Goal: Transaction & Acquisition: Purchase product/service

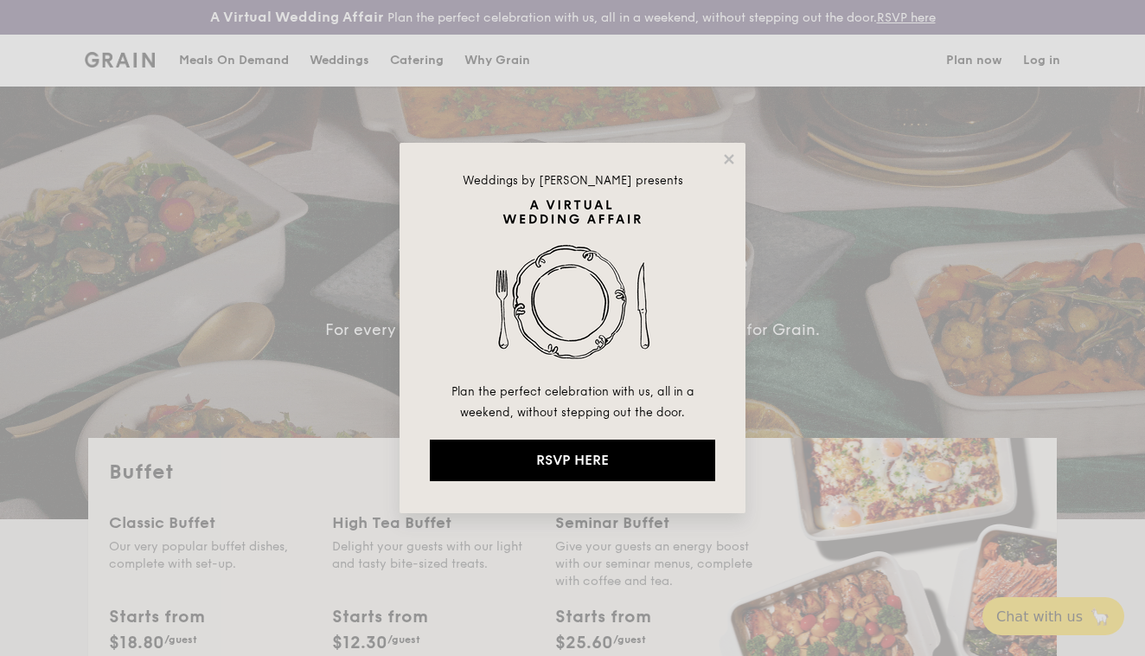
select select
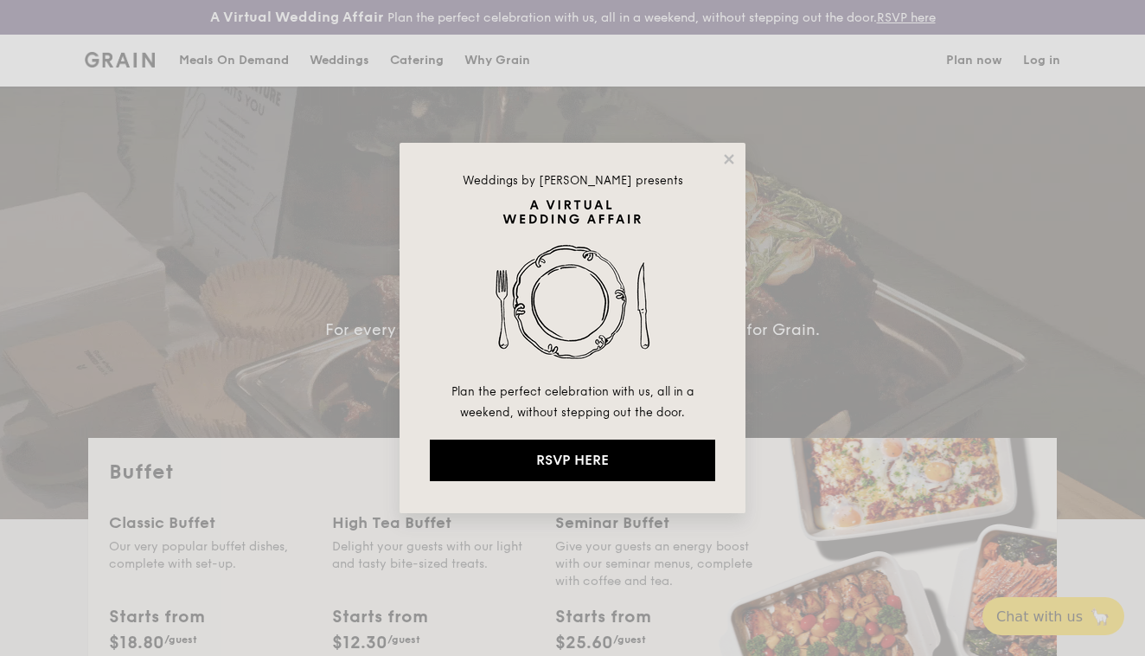
click at [737, 167] on div "Weddings by Grain presents Plan the perfect celebration with us, all in a weeke…" at bounding box center [573, 328] width 346 height 370
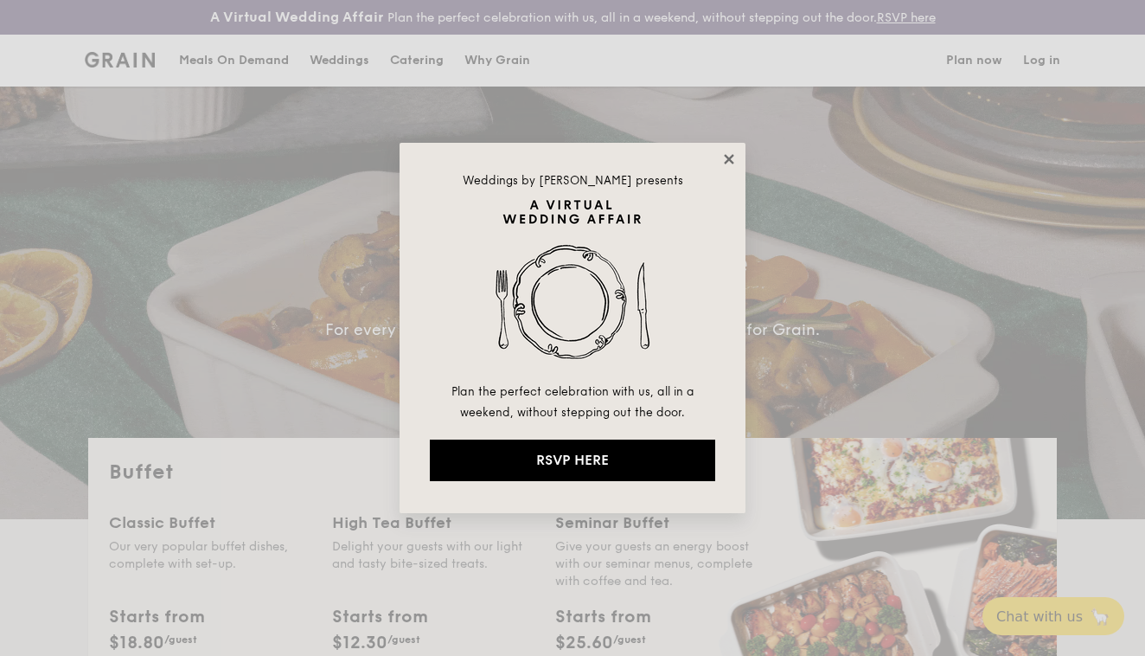
click at [731, 154] on icon at bounding box center [729, 159] width 16 height 16
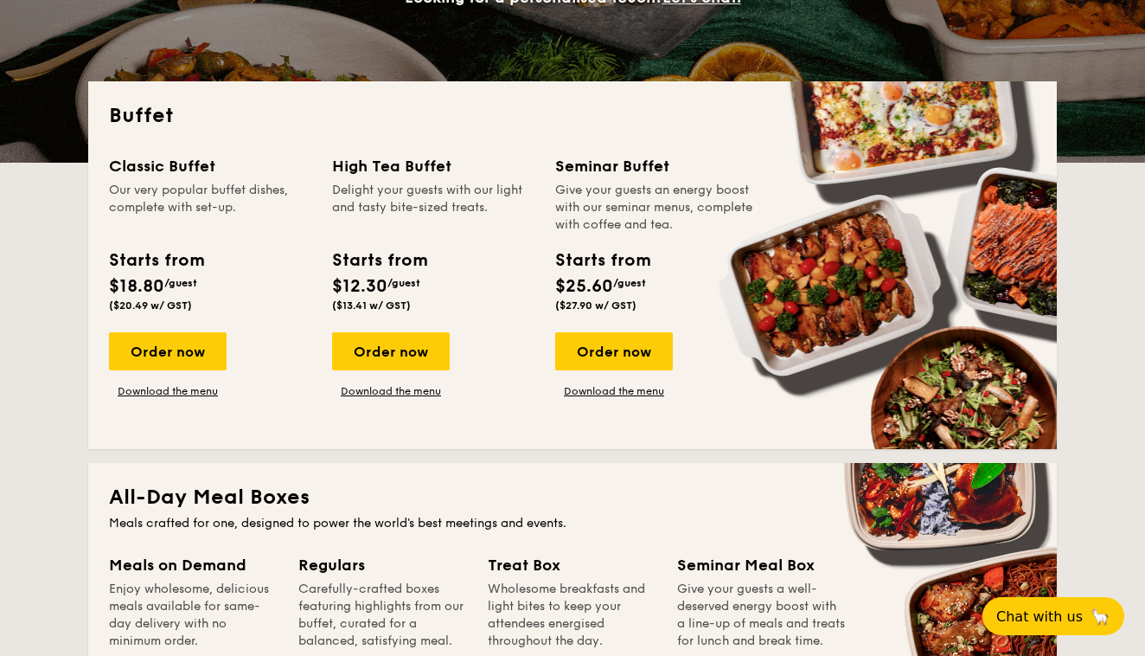
scroll to position [356, 0]
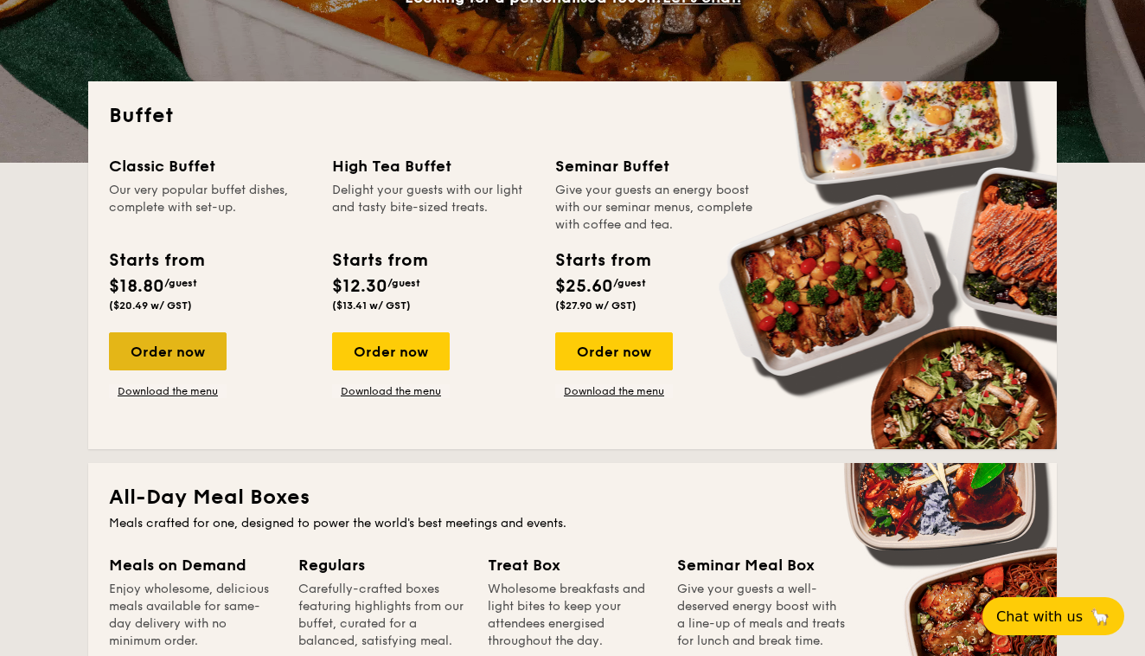
click at [176, 347] on div "Order now" at bounding box center [168, 351] width 118 height 38
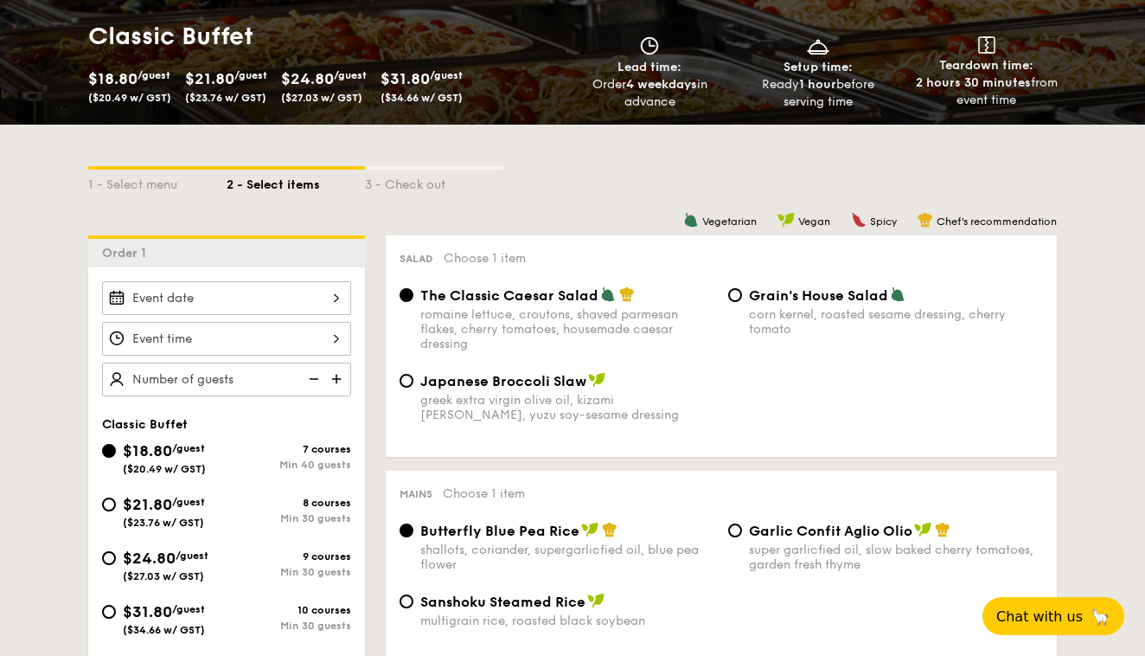
scroll to position [239, 0]
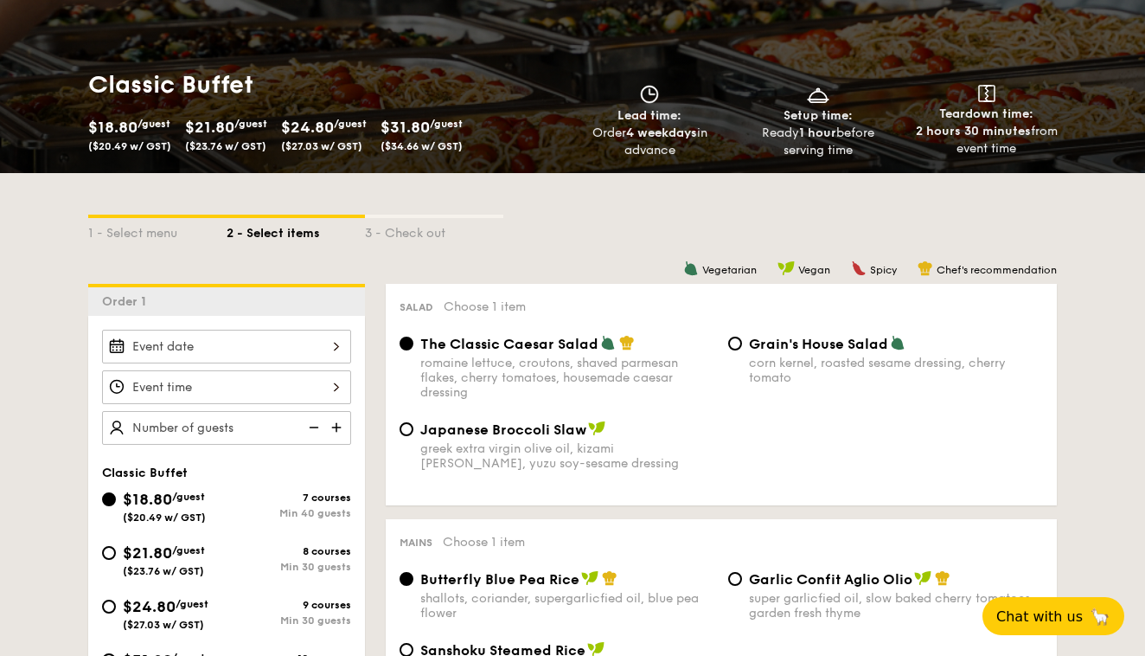
click at [285, 554] on div "8 courses" at bounding box center [289, 551] width 125 height 12
click at [116, 554] on input "$21.80 /guest ($23.76 w/ GST) 8 courses Min 30 guests" at bounding box center [109, 553] width 14 height 14
radio input "true"
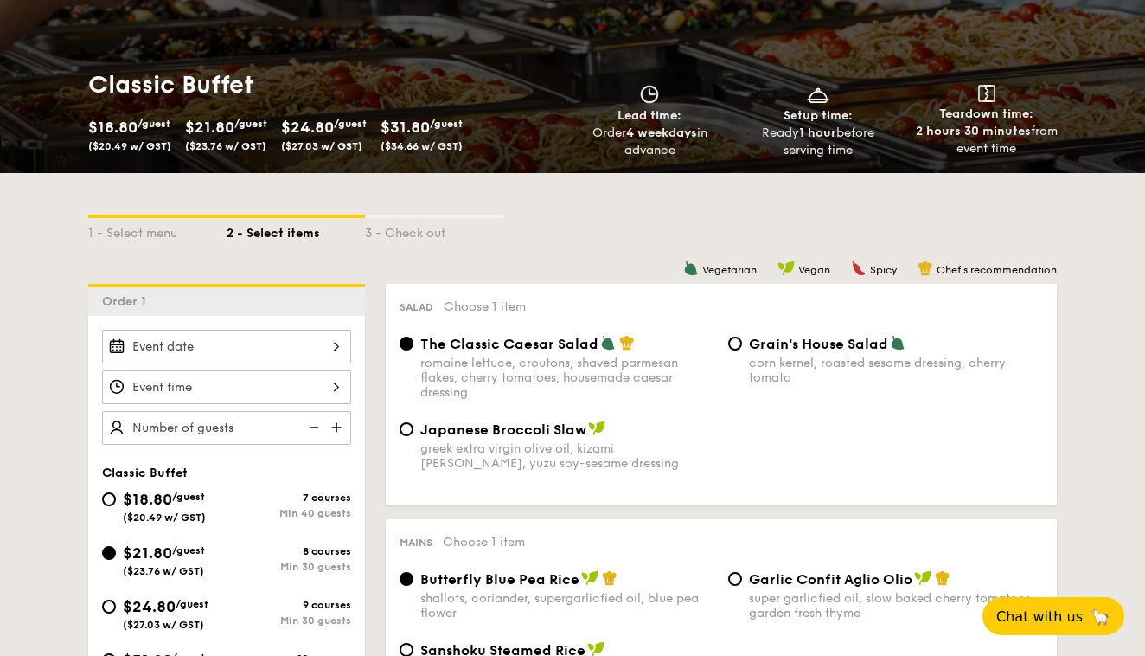
radio input "true"
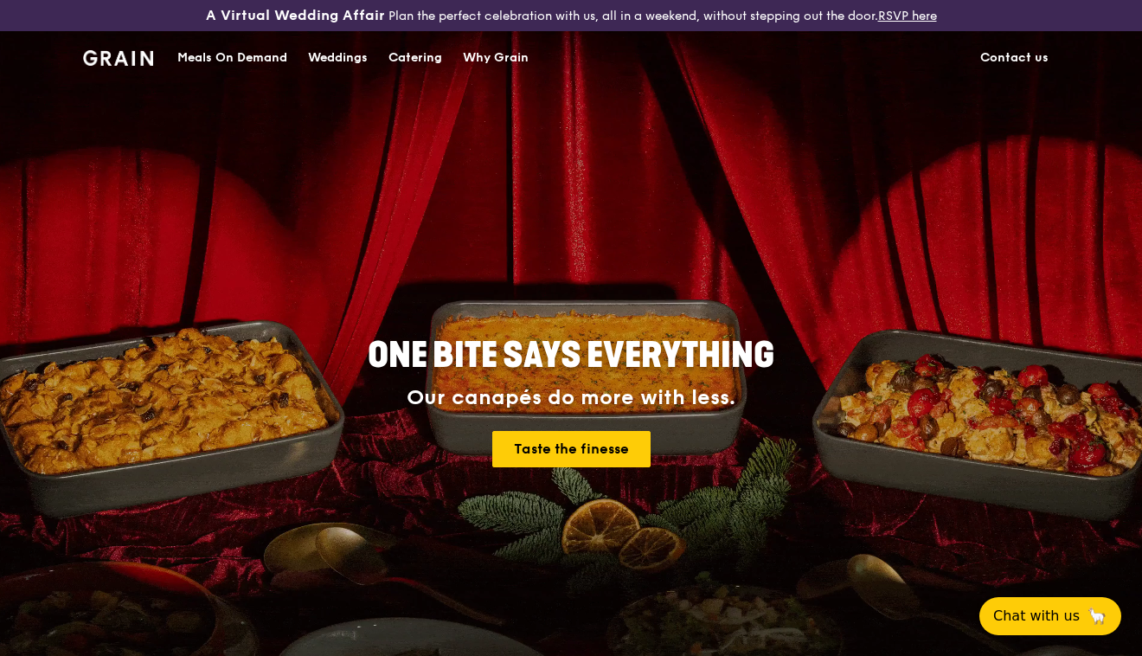
click at [408, 55] on div "Catering" at bounding box center [415, 58] width 54 height 52
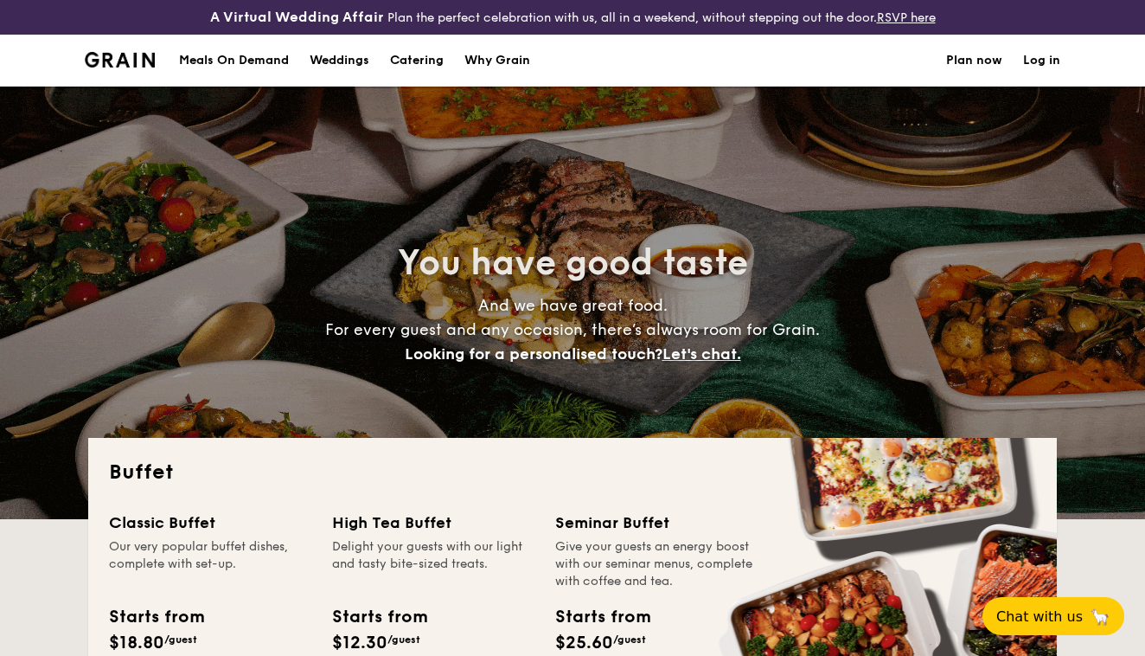
select select
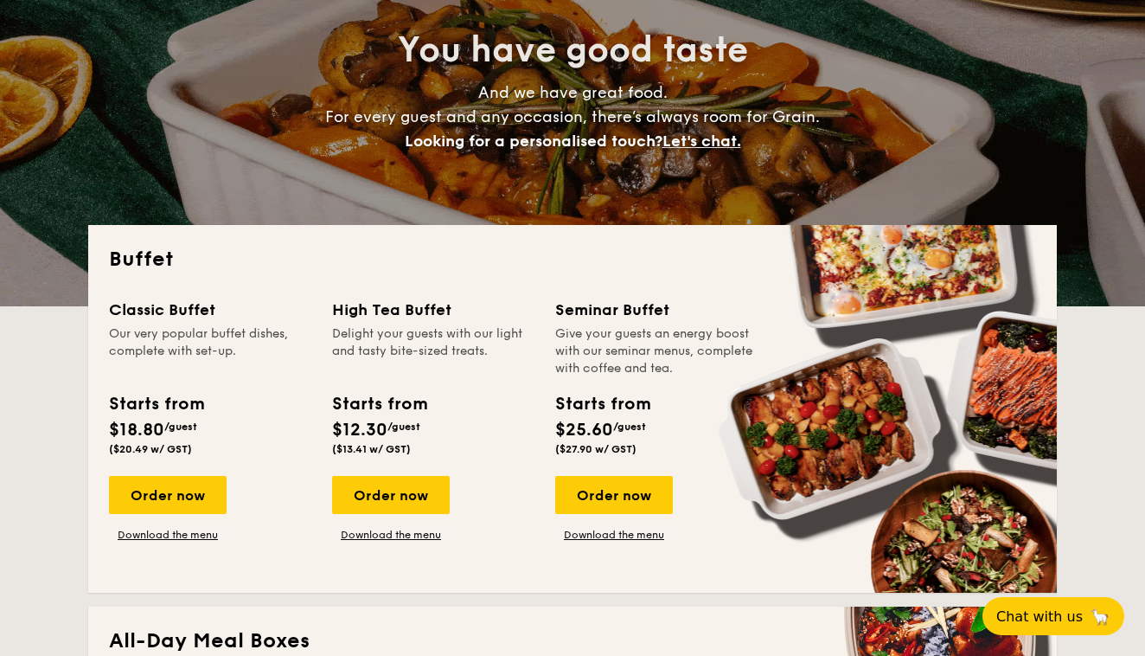
scroll to position [215, 0]
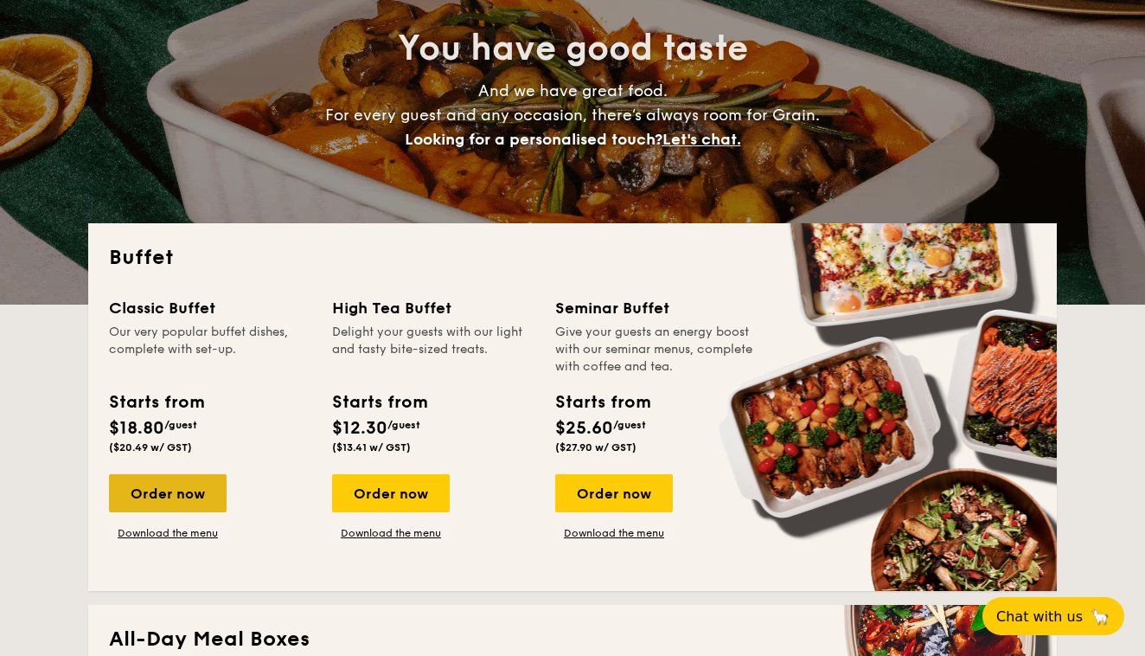
click at [188, 496] on div "Order now" at bounding box center [168, 493] width 118 height 38
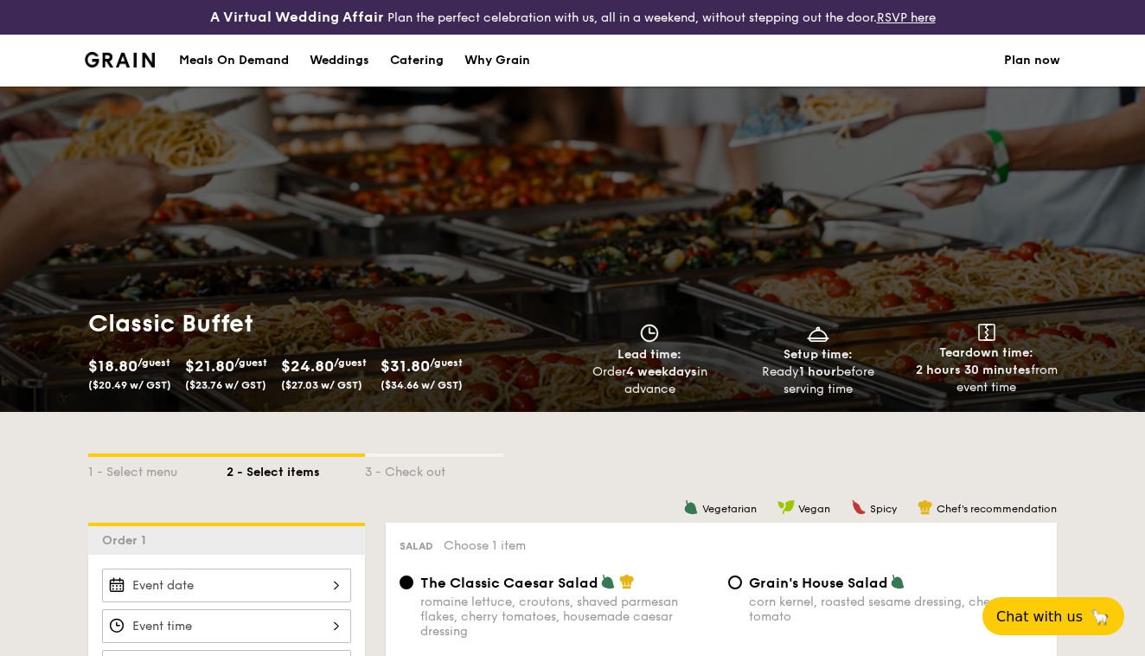
click at [427, 61] on div "Catering" at bounding box center [417, 61] width 54 height 52
select select
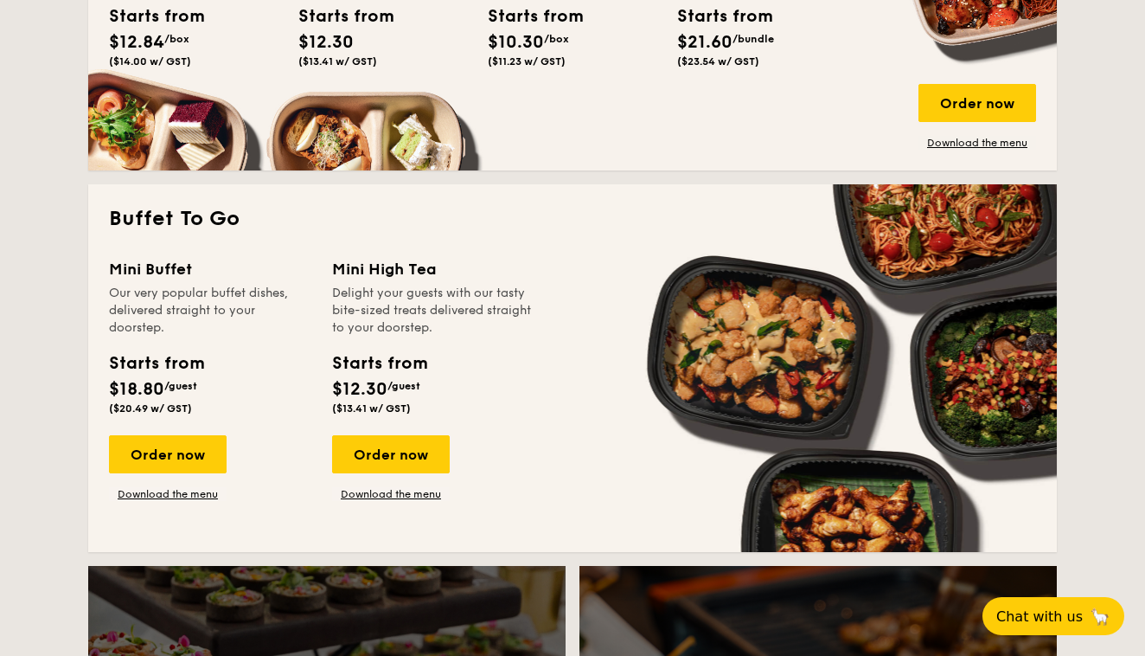
scroll to position [1018, 0]
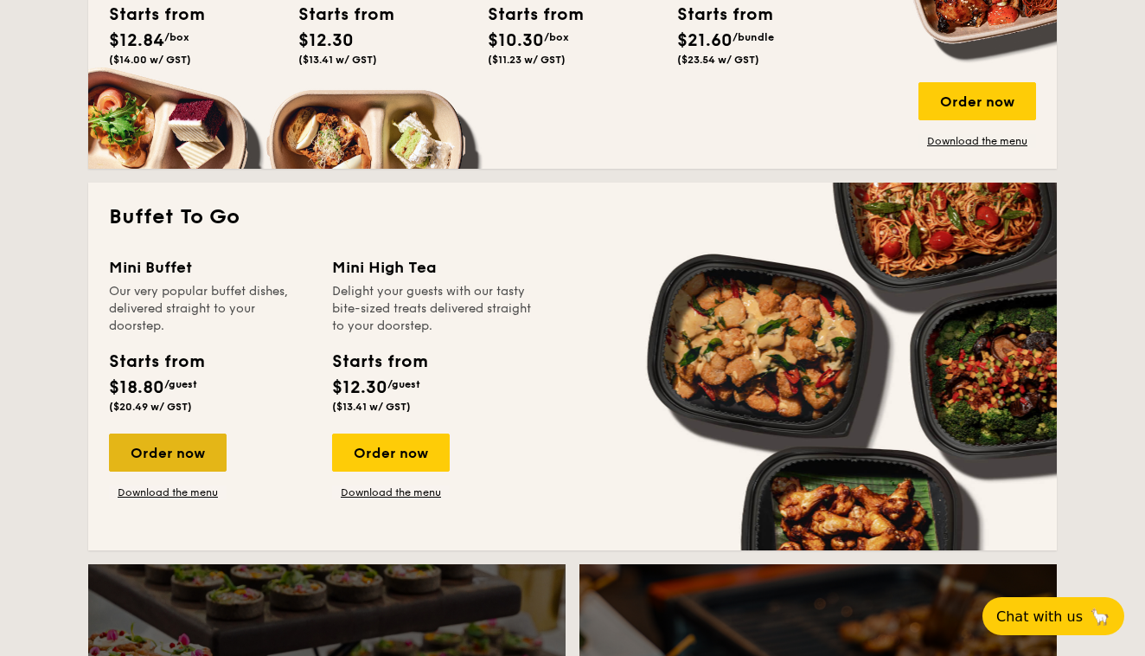
click at [183, 449] on div "Order now" at bounding box center [168, 452] width 118 height 38
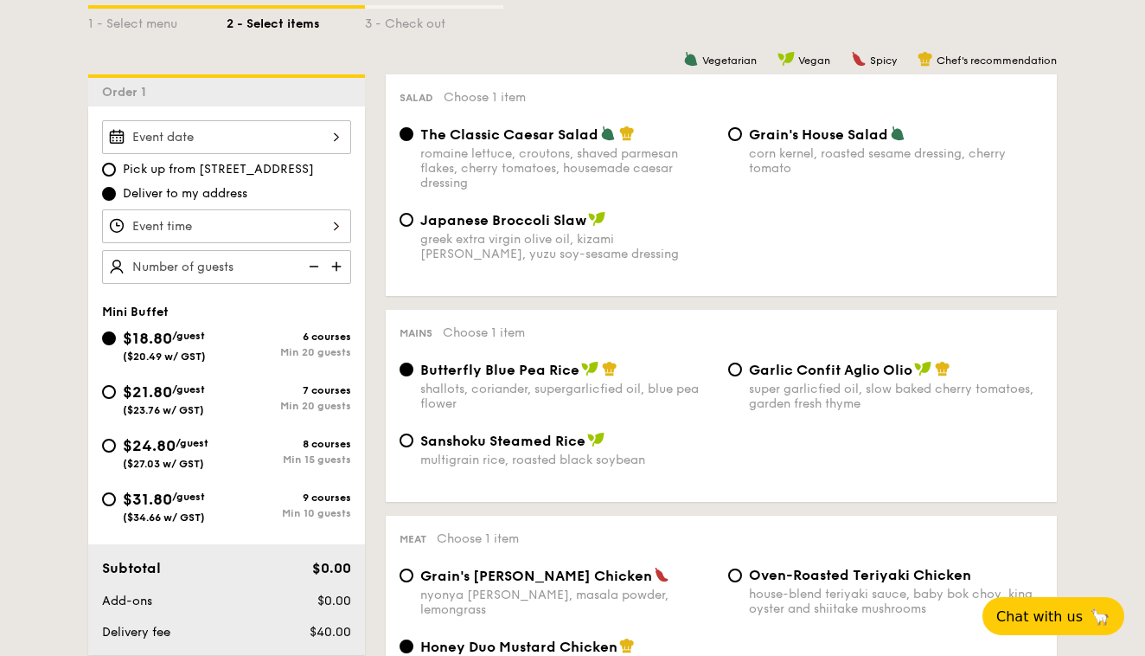
scroll to position [450, 0]
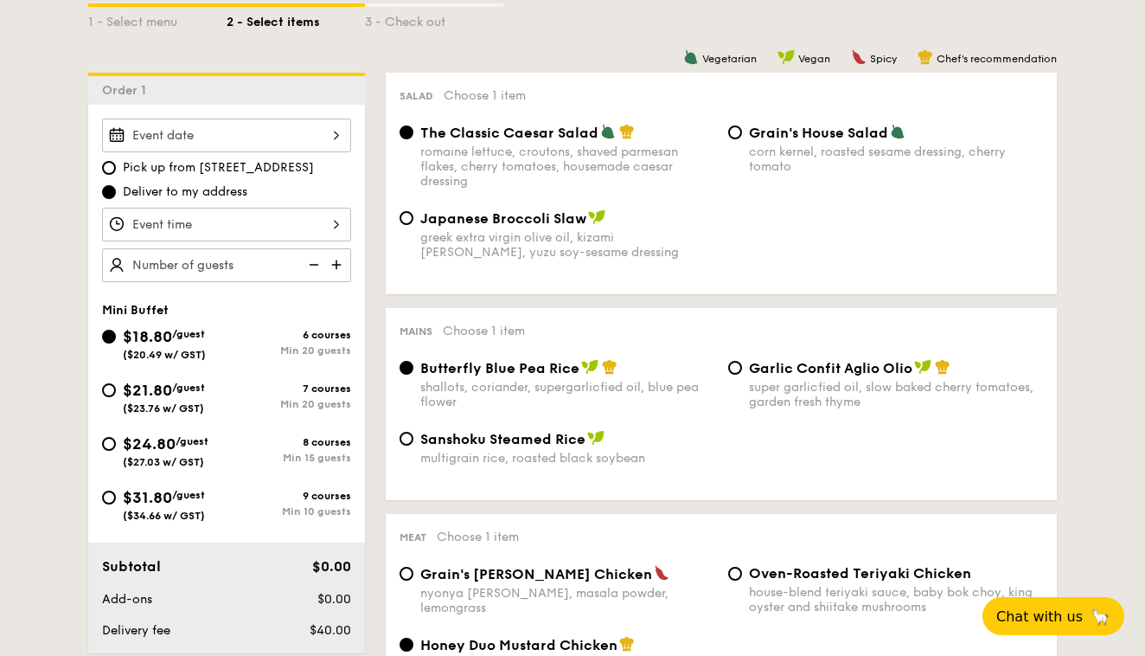
click at [181, 493] on span "/guest" at bounding box center [188, 495] width 33 height 12
click at [116, 493] on input "$31.80 /guest ($34.66 w/ GST) 9 courses Min 10 guests" at bounding box center [109, 497] width 14 height 14
radio input "true"
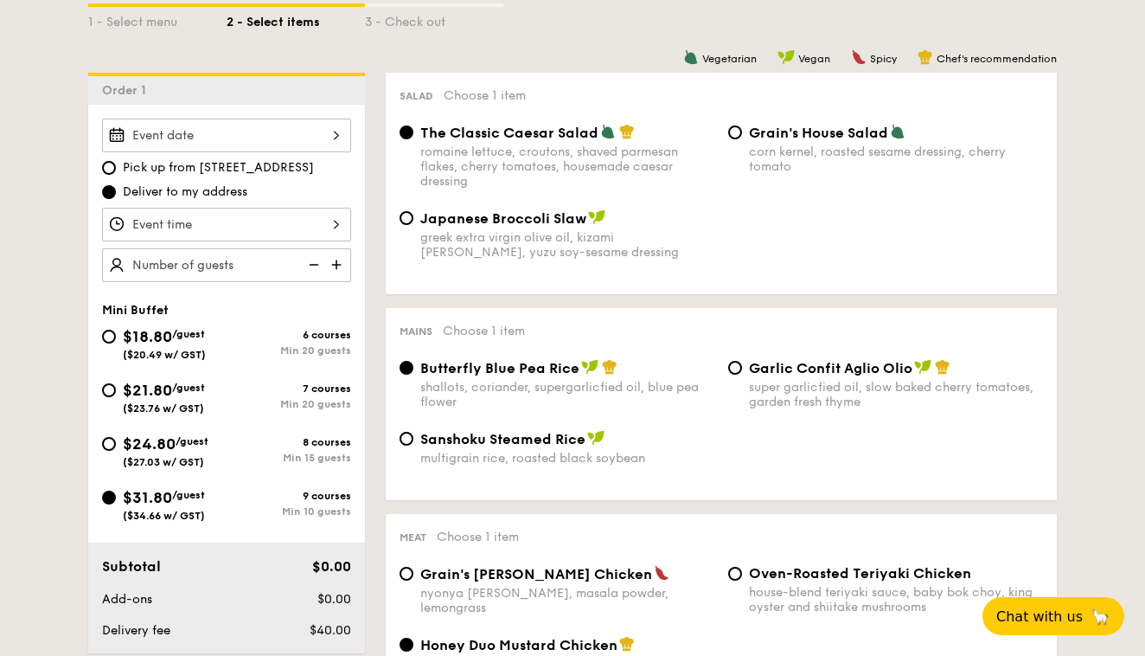
radio input "false"
radio input "true"
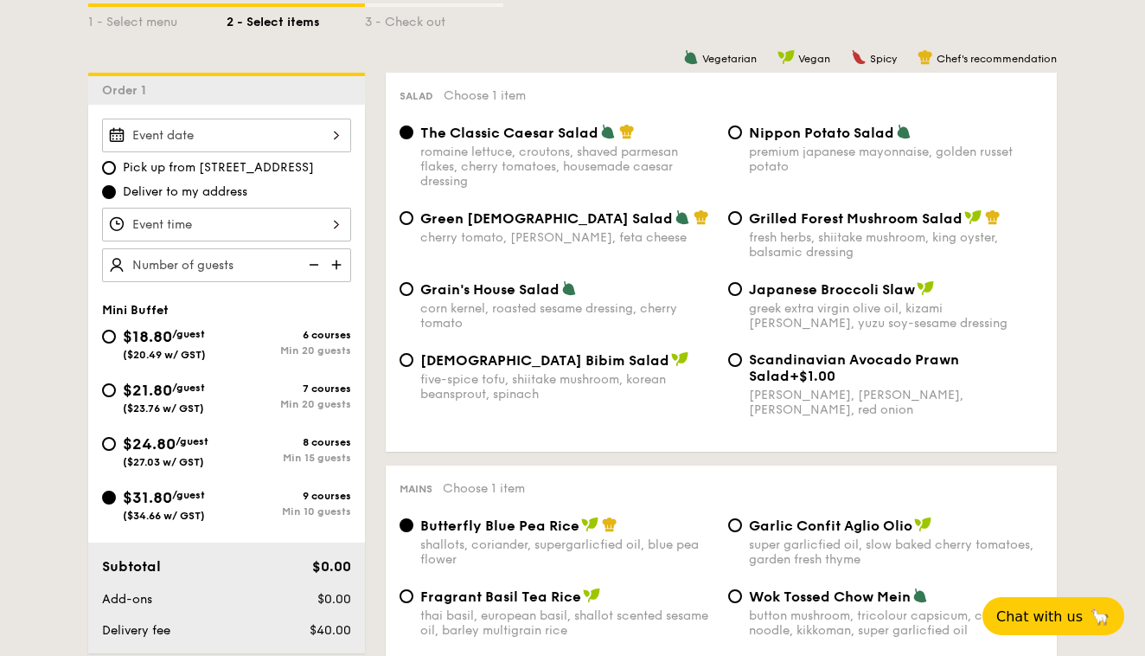
click at [194, 450] on div "$24.80 /guest ($27.03 w/ GST)" at bounding box center [166, 450] width 86 height 36
click at [116, 450] on input "$24.80 /guest ($27.03 w/ GST) 8 courses Min 15 guests" at bounding box center [109, 444] width 14 height 14
radio input "true"
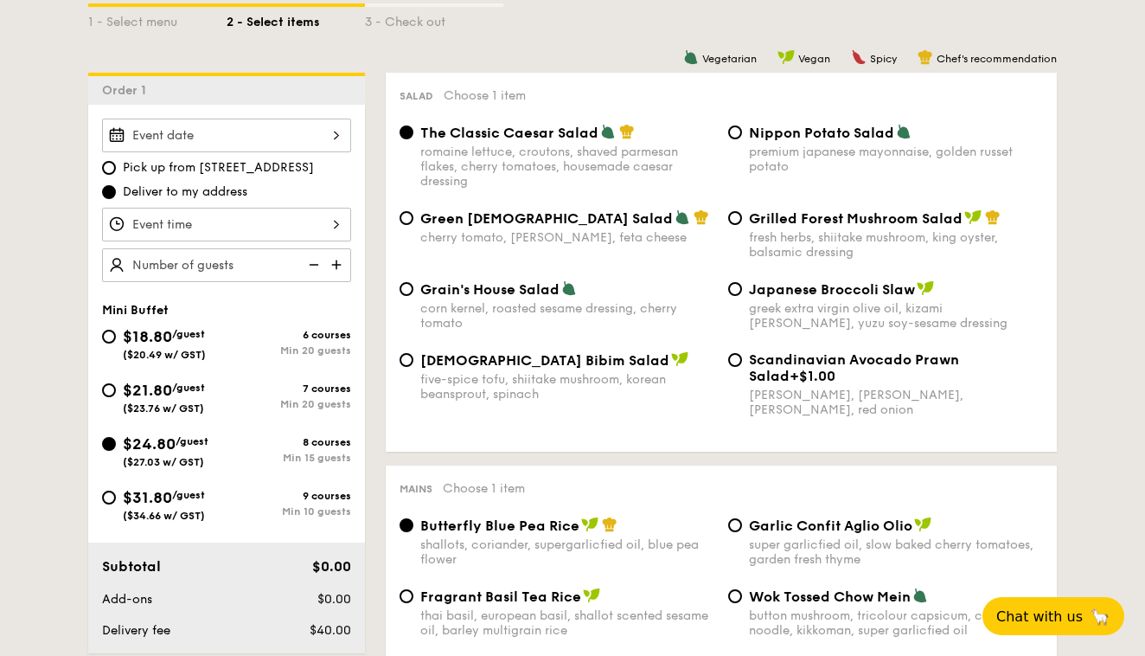
radio input "true"
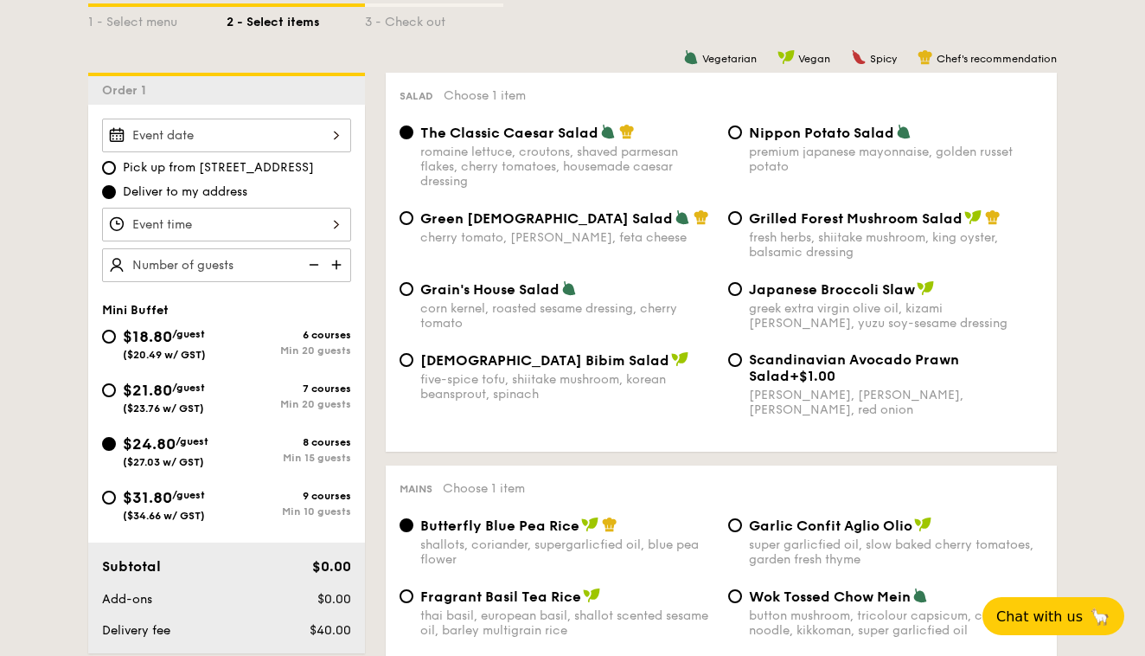
radio input "true"
click at [200, 406] on span "($23.76 w/ GST)" at bounding box center [163, 408] width 81 height 12
click at [116, 397] on input "$21.80 /guest ($23.76 w/ GST) 7 courses Min 20 guests" at bounding box center [109, 390] width 14 height 14
radio input "true"
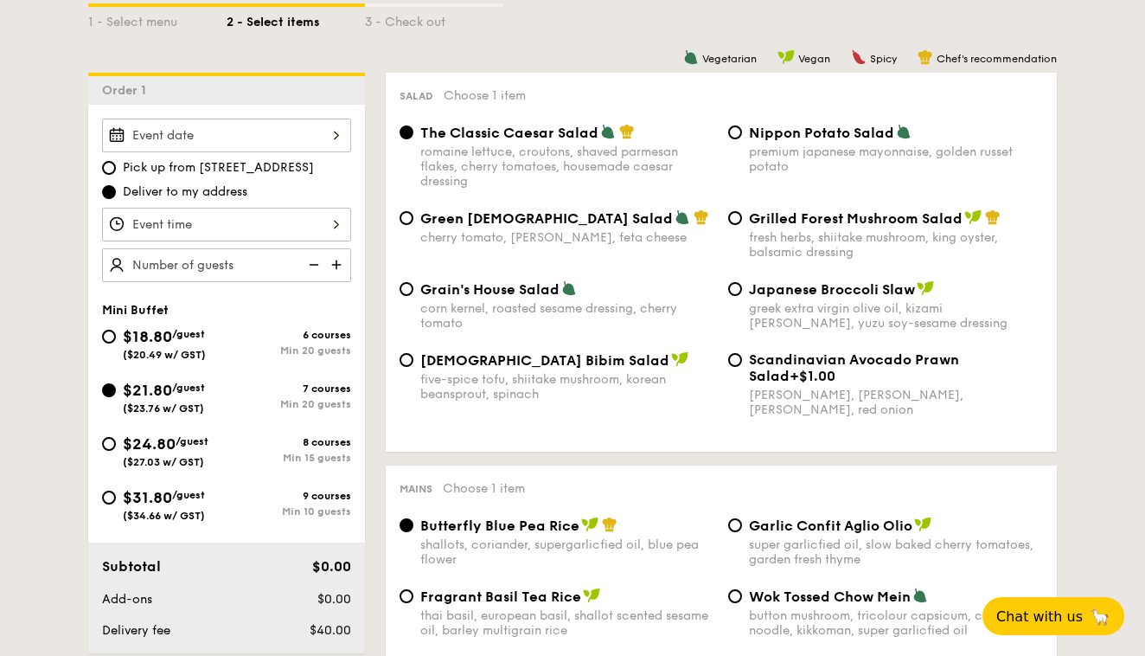
radio input "true"
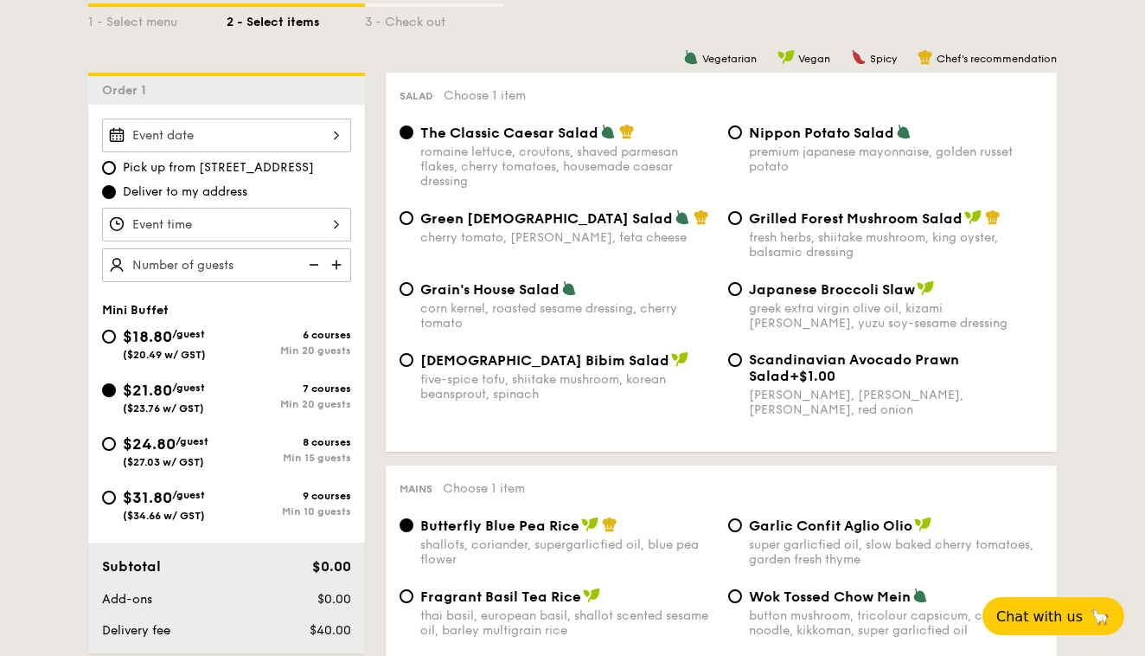
radio input "true"
click at [196, 469] on div "$24.80 /guest ($27.03 w/ GST) 8 courses Min 15 guests" at bounding box center [226, 455] width 263 height 47
click at [198, 452] on div "$24.80 /guest ($27.03 w/ GST)" at bounding box center [166, 450] width 86 height 36
click at [116, 451] on input "$24.80 /guest ($27.03 w/ GST) 8 courses Min 15 guests" at bounding box center [109, 444] width 14 height 14
radio input "true"
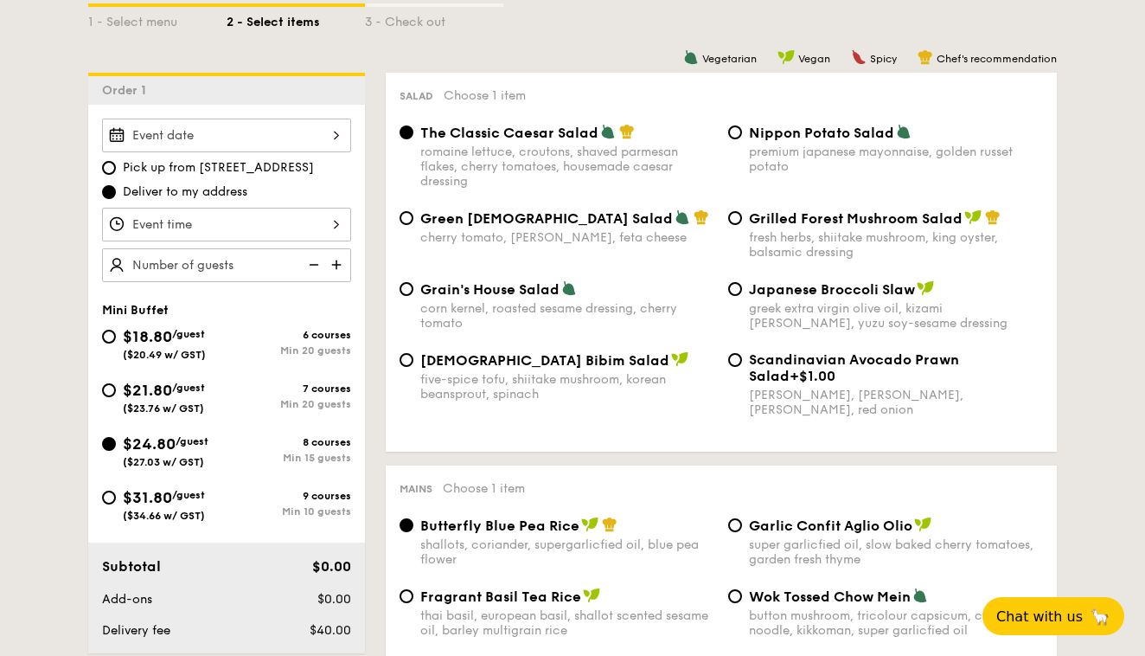
radio input "true"
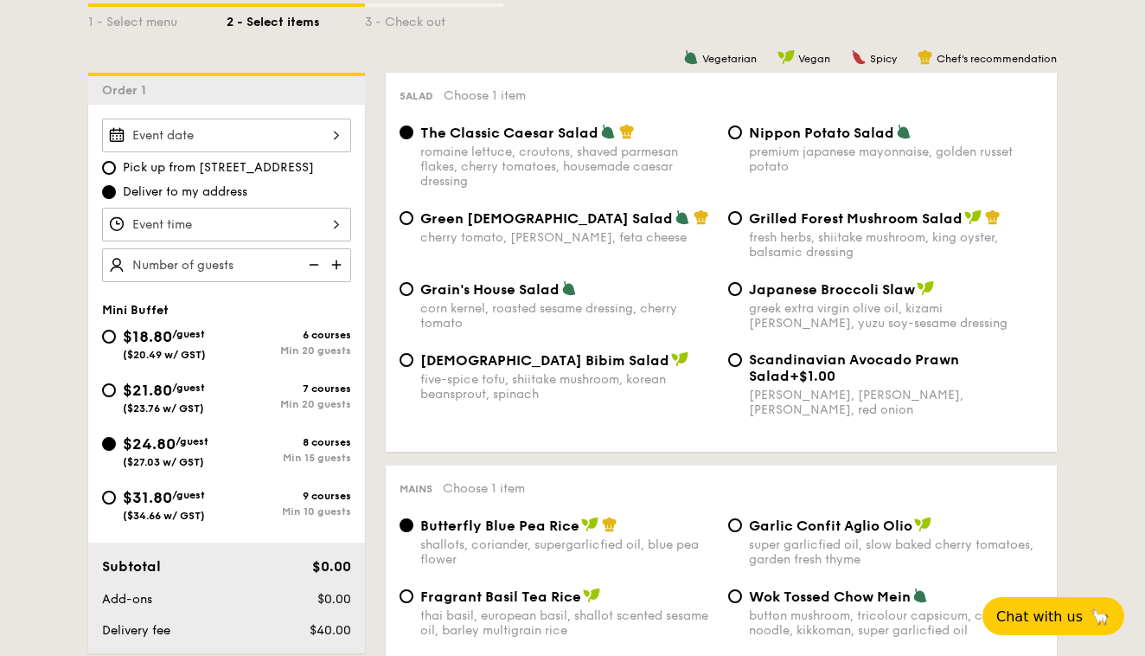
radio input "true"
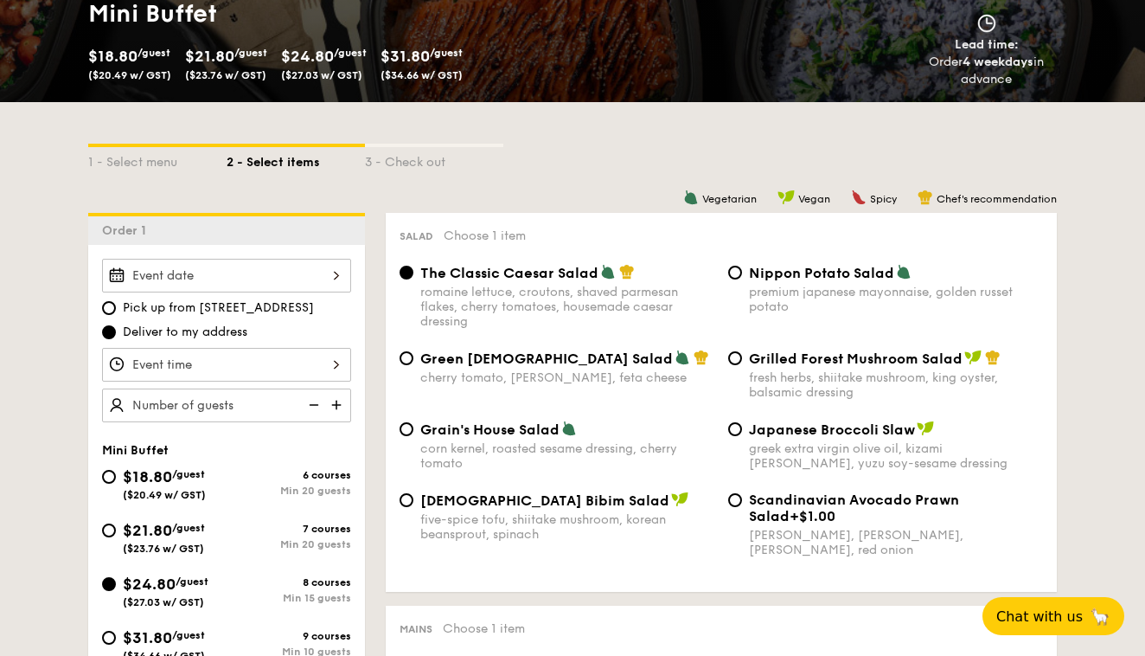
scroll to position [310, 0]
click at [266, 538] on div "Min 20 guests" at bounding box center [289, 544] width 125 height 12
click at [116, 537] on input "$21.80 /guest ($23.76 w/ GST) 7 courses Min 20 guests" at bounding box center [109, 530] width 14 height 14
radio input "true"
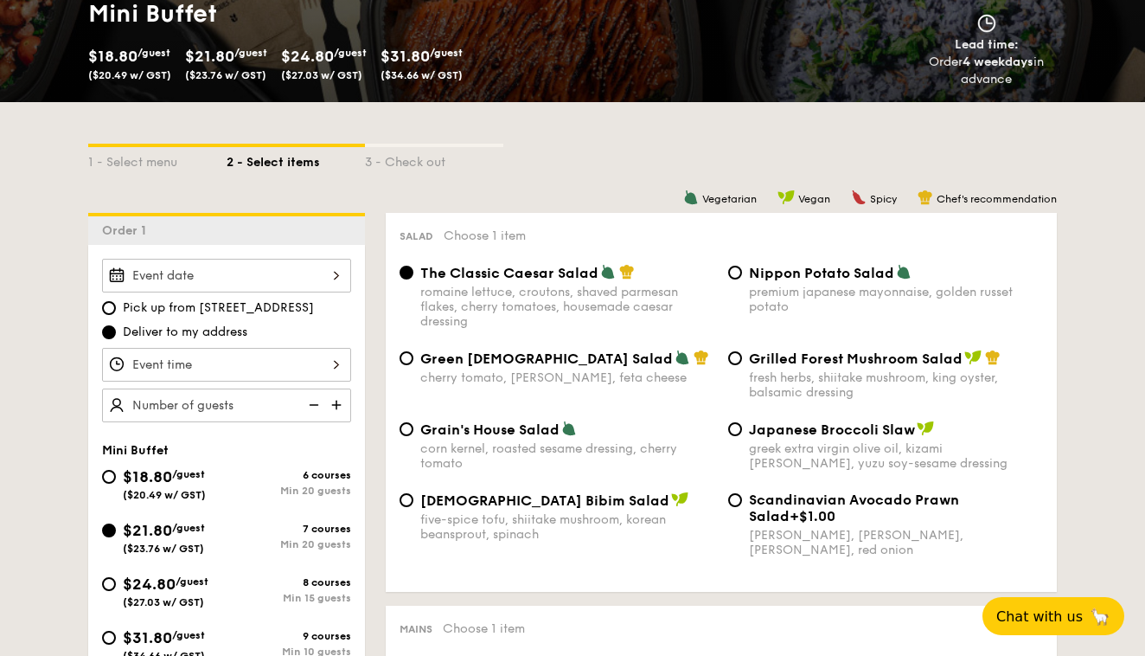
radio input "true"
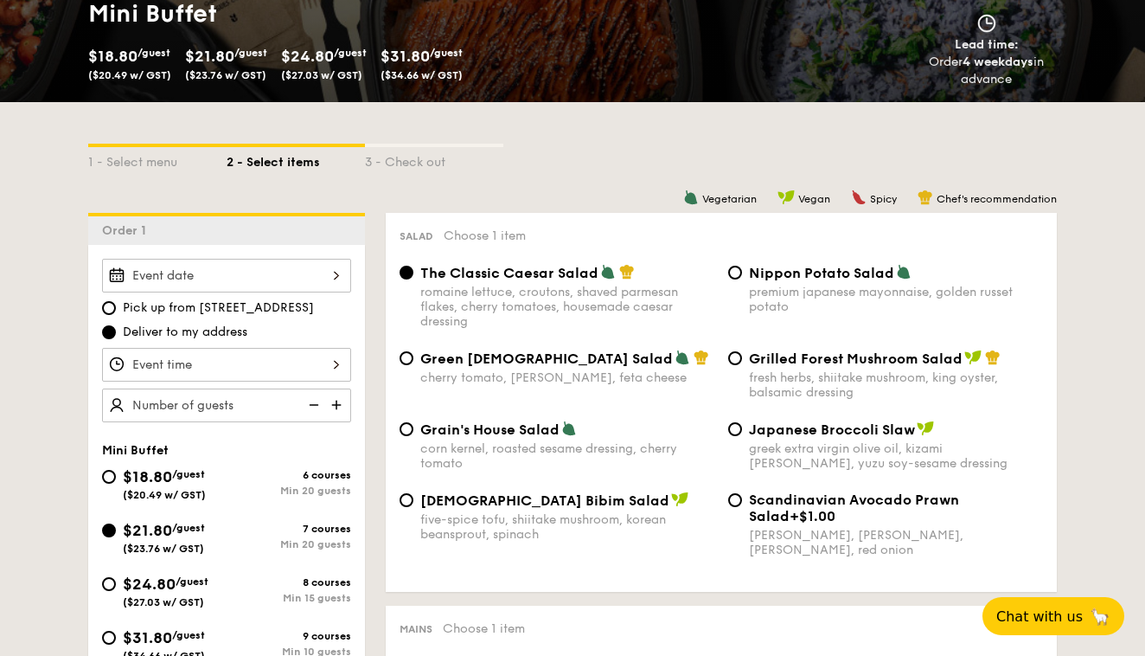
radio input "true"
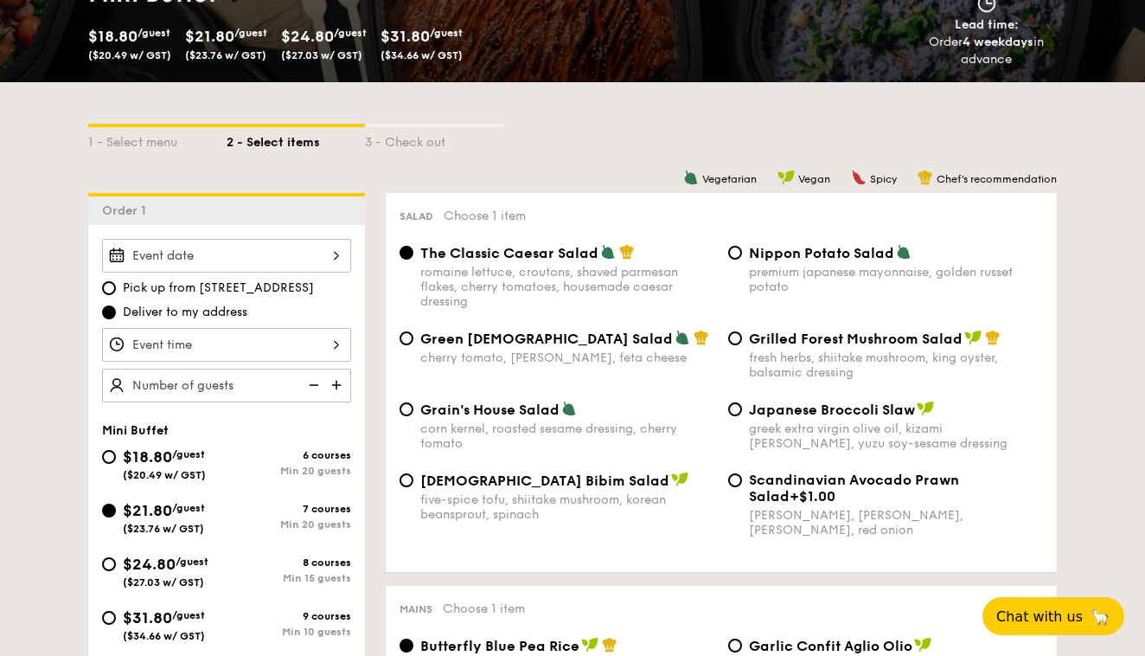
scroll to position [330, 0]
